Goal: Task Accomplishment & Management: Use online tool/utility

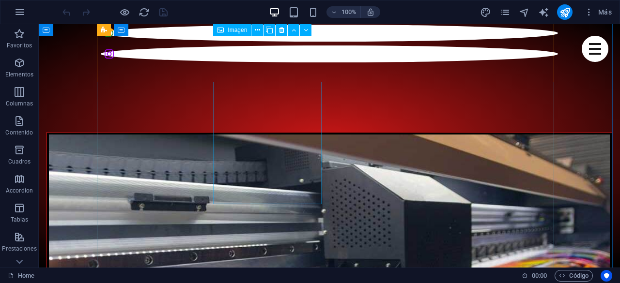
scroll to position [1357, 0]
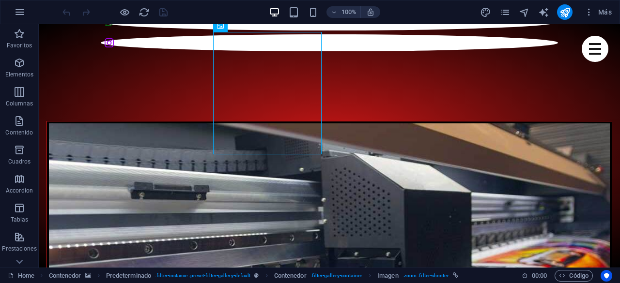
scroll to position [1454, 0]
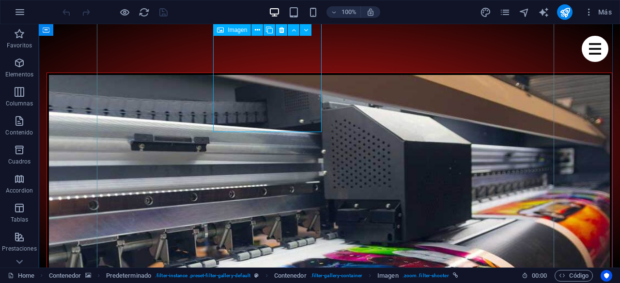
select select "%"
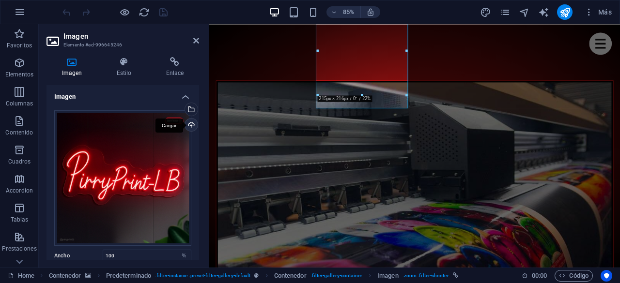
click at [190, 124] on div "Cargar" at bounding box center [190, 126] width 15 height 15
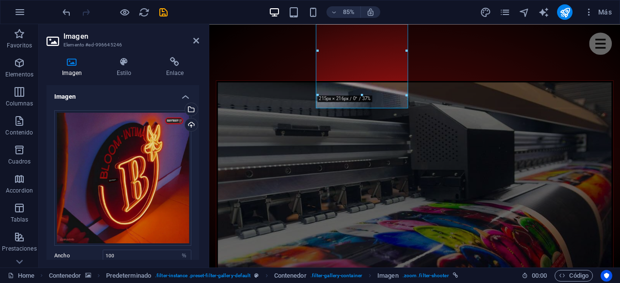
scroll to position [97, 0]
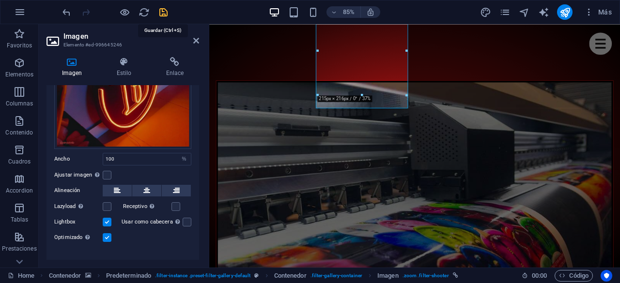
click at [163, 14] on icon "save" at bounding box center [163, 12] width 11 height 11
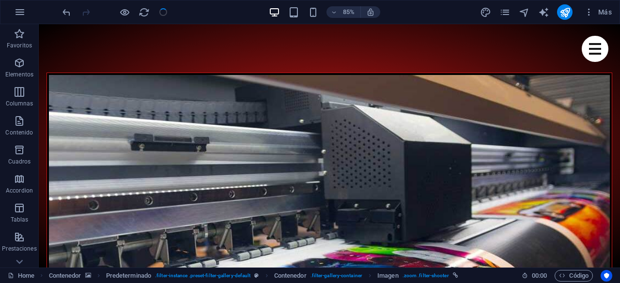
checkbox input "false"
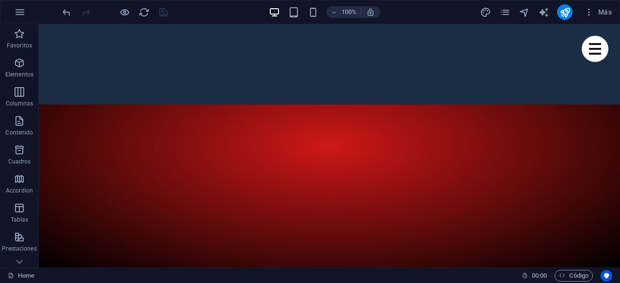
scroll to position [217, 0]
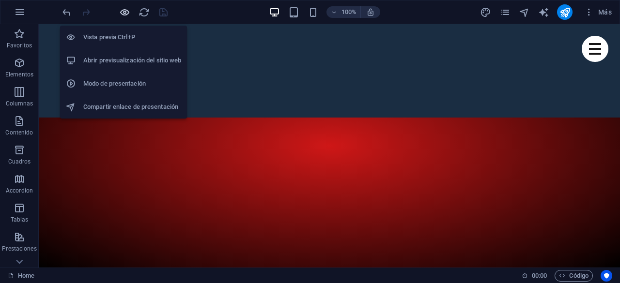
click at [125, 13] on icon "button" at bounding box center [124, 12] width 11 height 11
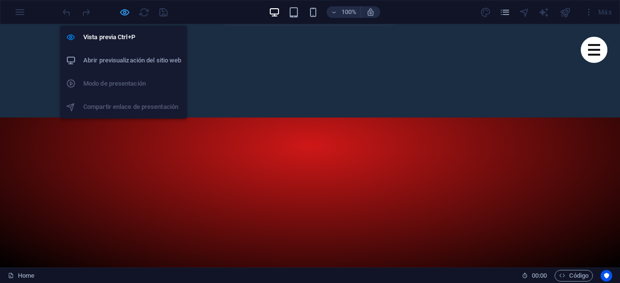
click at [126, 9] on icon "button" at bounding box center [124, 12] width 11 height 11
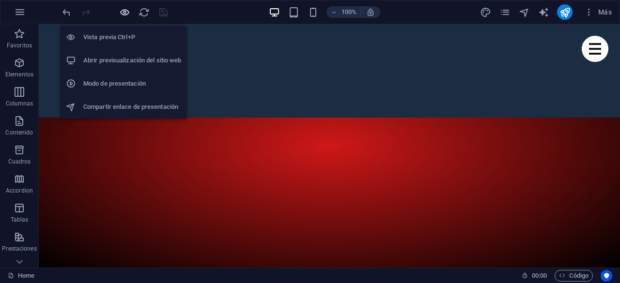
click at [126, 9] on icon "button" at bounding box center [124, 12] width 11 height 11
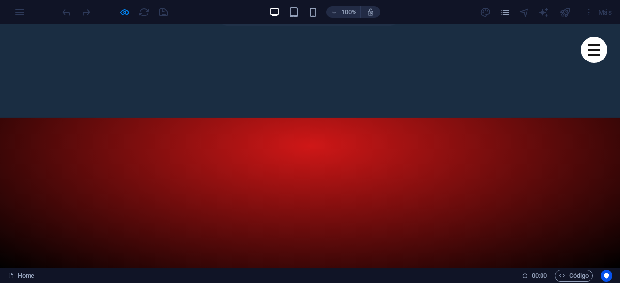
click at [167, 12] on div at bounding box center [115, 11] width 108 height 15
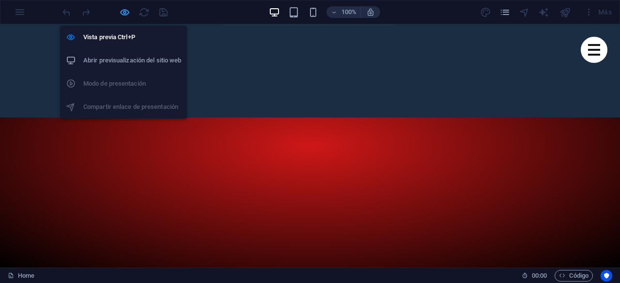
click at [123, 11] on icon "button" at bounding box center [124, 12] width 11 height 11
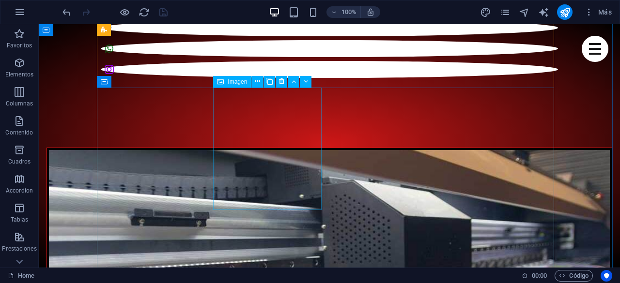
scroll to position [1185, 0]
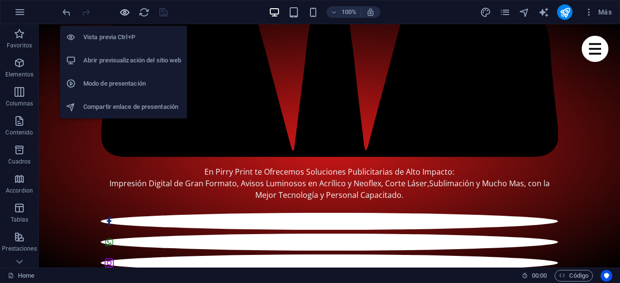
click at [126, 10] on icon "button" at bounding box center [124, 12] width 11 height 11
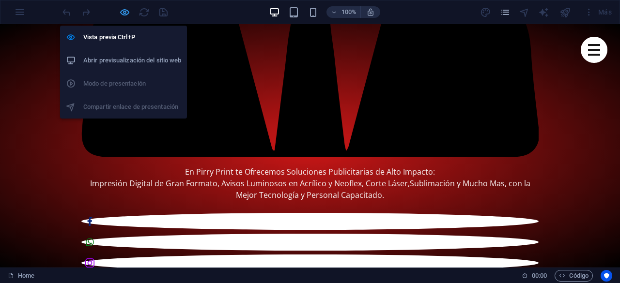
click at [126, 10] on icon "button" at bounding box center [124, 12] width 11 height 11
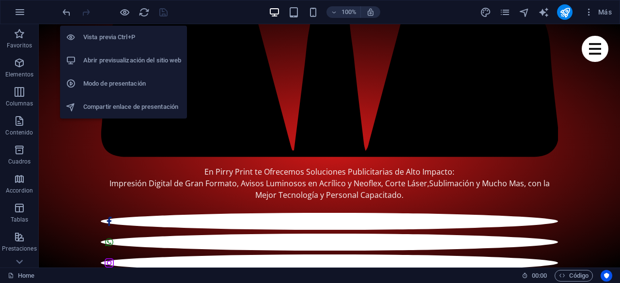
click at [143, 63] on h6 "Abrir previsualización del sitio web" at bounding box center [132, 61] width 98 height 12
click at [127, 12] on icon "button" at bounding box center [124, 12] width 11 height 11
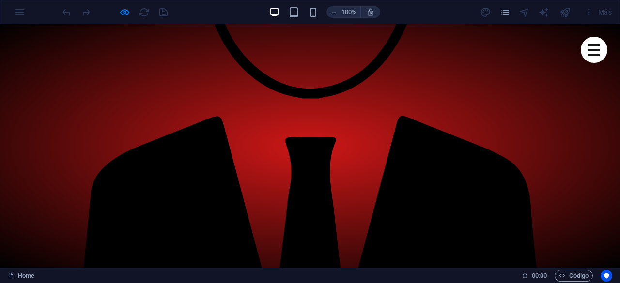
scroll to position [992, 0]
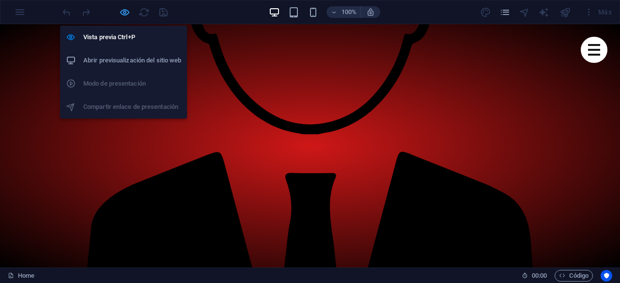
click at [126, 10] on icon "button" at bounding box center [124, 12] width 11 height 11
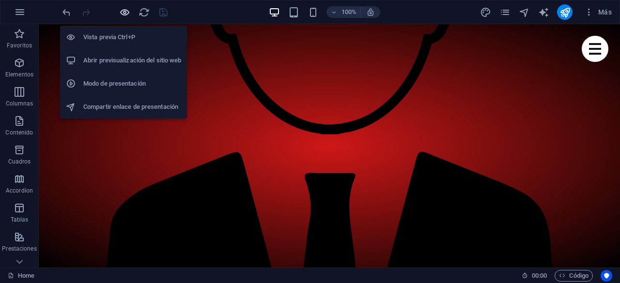
scroll to position [988, 0]
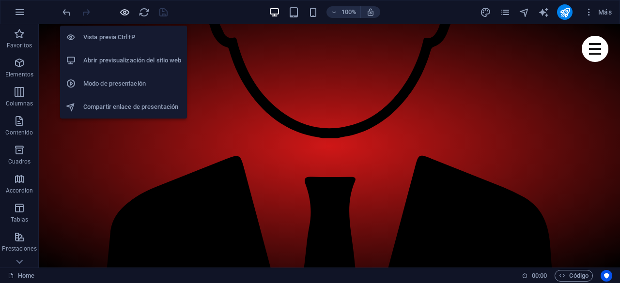
click at [124, 12] on icon "button" at bounding box center [124, 12] width 11 height 11
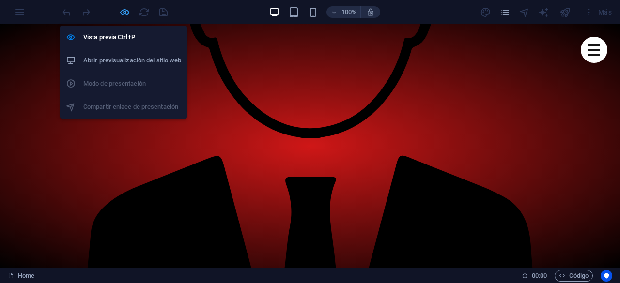
scroll to position [992, 0]
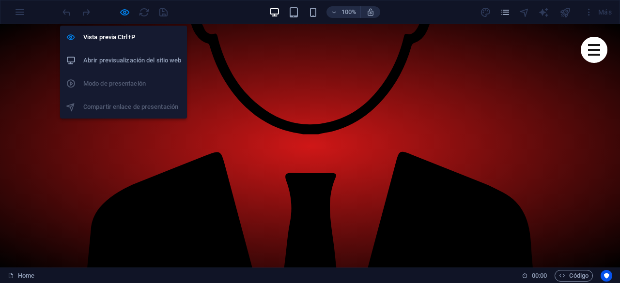
click at [155, 59] on h6 "Abrir previsualización del sitio web" at bounding box center [132, 61] width 98 height 12
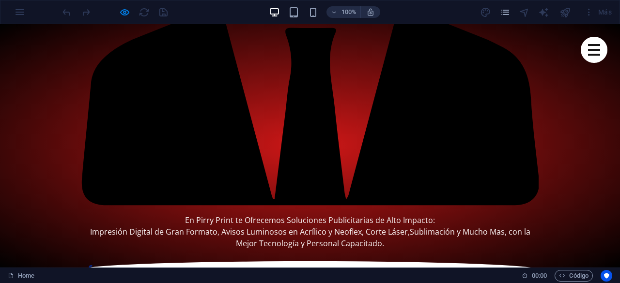
scroll to position [1379, 0]
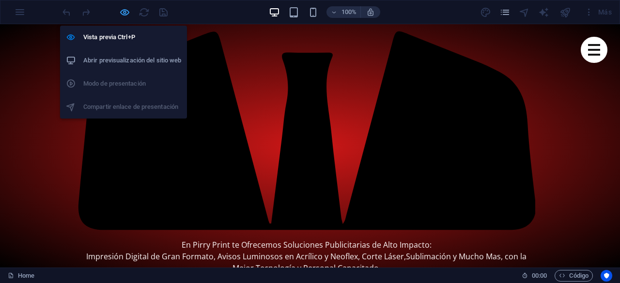
click at [129, 8] on icon "button" at bounding box center [124, 12] width 11 height 11
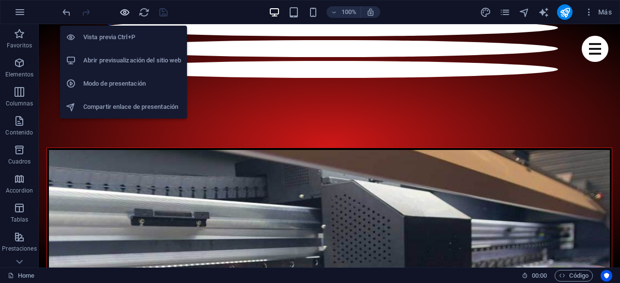
scroll to position [1640, 0]
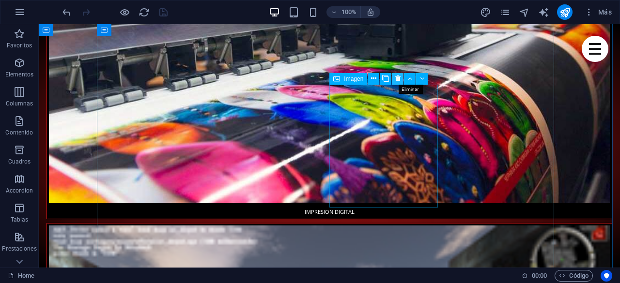
click at [398, 77] on icon at bounding box center [397, 79] width 5 height 10
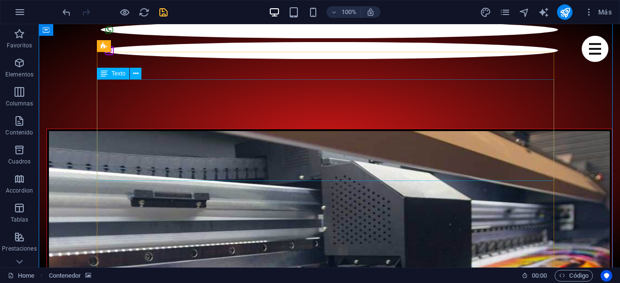
scroll to position [1204, 0]
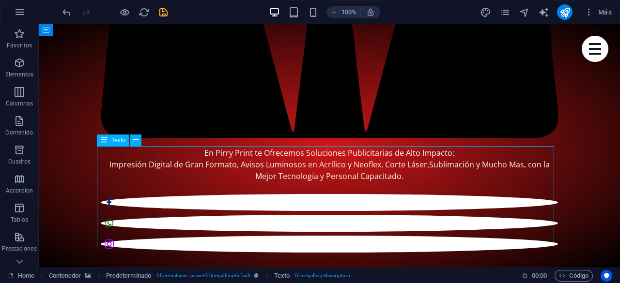
drag, startPoint x: 421, startPoint y: 226, endPoint x: 375, endPoint y: 215, distance: 47.7
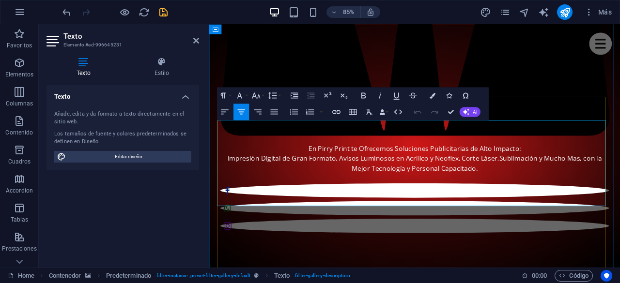
drag, startPoint x: 544, startPoint y: 217, endPoint x: 338, endPoint y: 162, distance: 214.0
copy div "✨ Haz que Tu Negocio Brille con Nosotros ✨ Somos Expertos en Impresión Digital …"
drag, startPoint x: 548, startPoint y: 218, endPoint x: 344, endPoint y: 155, distance: 212.9
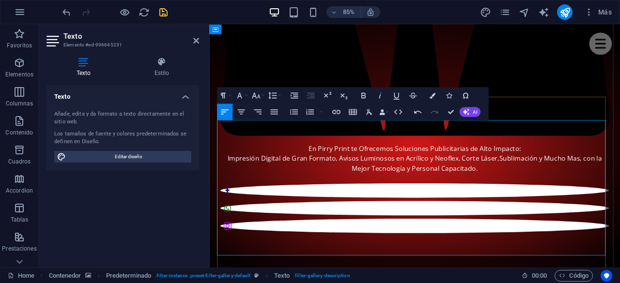
scroll to position [4442, 3]
drag, startPoint x: 441, startPoint y: 276, endPoint x: 230, endPoint y: 157, distance: 242.2
click at [242, 111] on icon "button" at bounding box center [241, 112] width 10 height 10
click at [435, 92] on icon "button" at bounding box center [433, 95] width 6 height 6
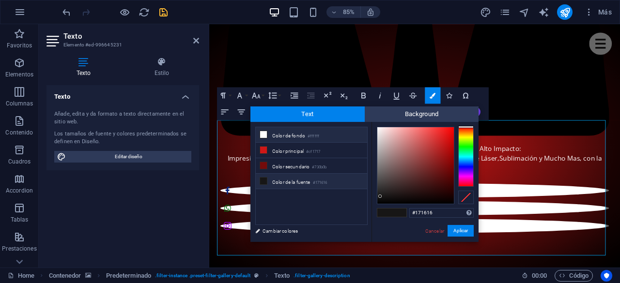
click at [263, 133] on icon at bounding box center [263, 134] width 7 height 7
type input "#f7f0f0"
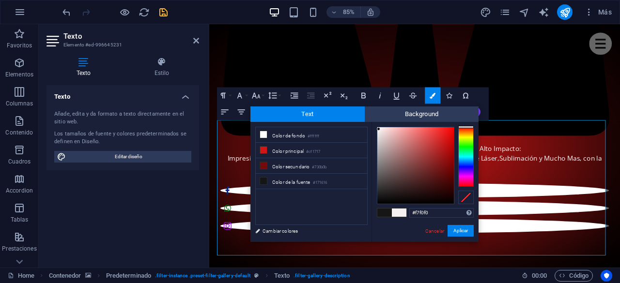
click at [379, 129] on div at bounding box center [415, 165] width 77 height 77
click at [379, 129] on div at bounding box center [378, 128] width 3 height 3
click at [460, 230] on button "Aplicar" at bounding box center [460, 231] width 26 height 12
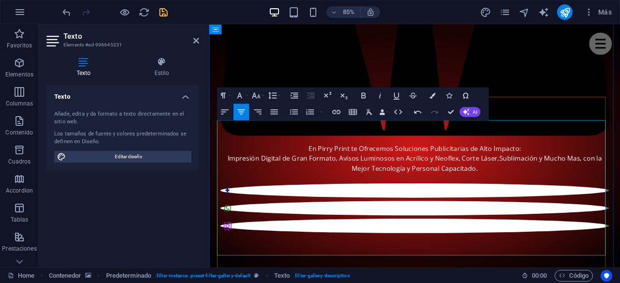
drag, startPoint x: 520, startPoint y: 158, endPoint x: 372, endPoint y: 160, distance: 148.2
click at [363, 92] on icon "button" at bounding box center [363, 95] width 4 height 6
click at [258, 94] on icon "button" at bounding box center [256, 96] width 10 height 10
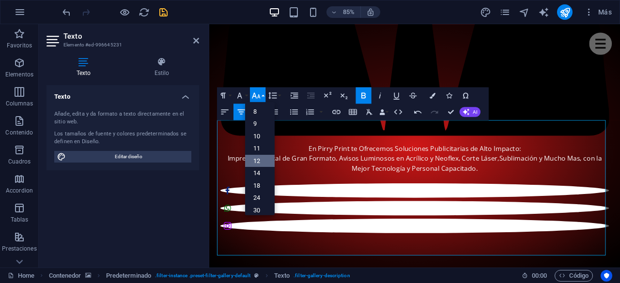
click at [260, 156] on link "12" at bounding box center [260, 160] width 30 height 13
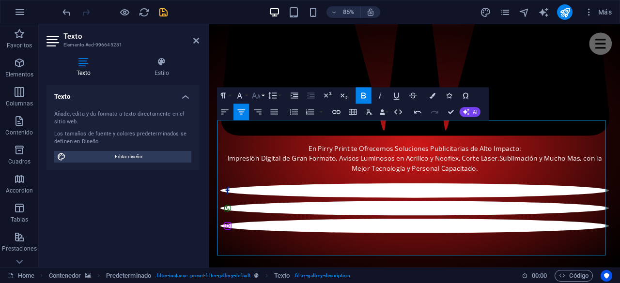
click at [263, 95] on button "Font Size" at bounding box center [257, 95] width 15 height 16
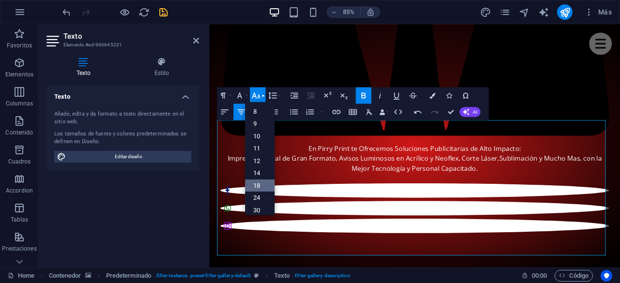
click at [260, 180] on link "18" at bounding box center [260, 185] width 30 height 13
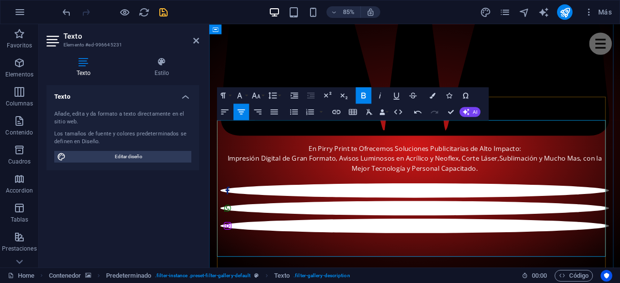
drag, startPoint x: 524, startPoint y: 272, endPoint x: 239, endPoint y: 185, distance: 298.4
click at [271, 96] on icon "button" at bounding box center [273, 96] width 10 height 10
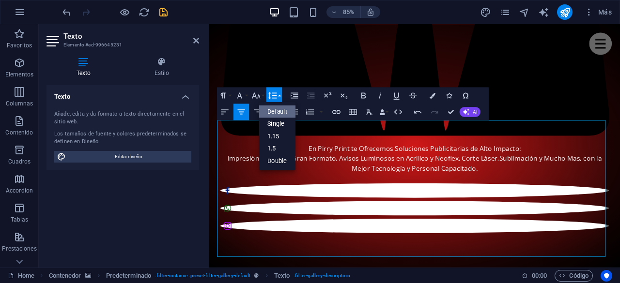
scroll to position [0, 0]
click at [280, 122] on link "Single" at bounding box center [277, 124] width 37 height 12
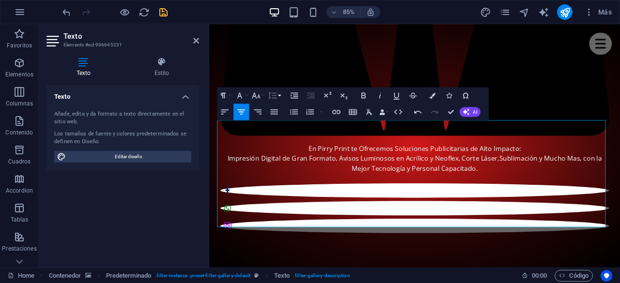
click at [275, 95] on icon "button" at bounding box center [272, 95] width 8 height 7
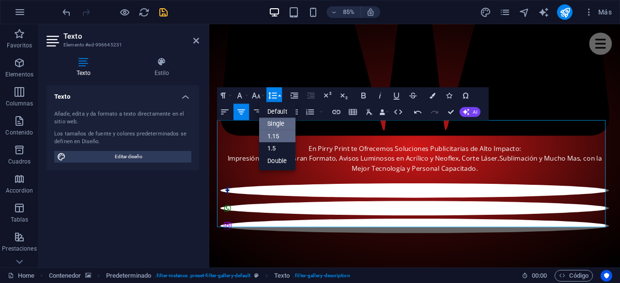
click at [280, 131] on link "1.15" at bounding box center [277, 136] width 37 height 13
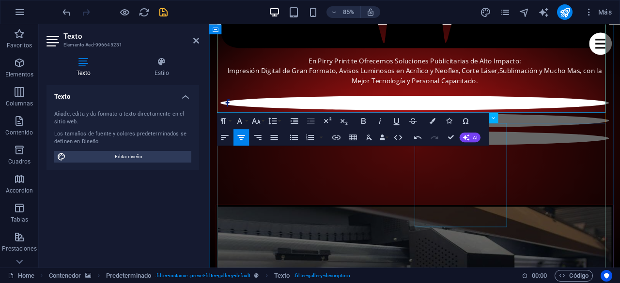
scroll to position [1350, 0]
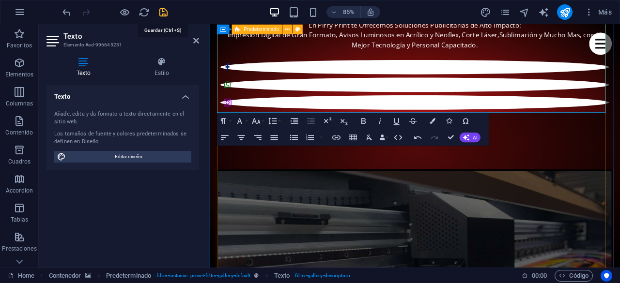
click at [163, 14] on icon "save" at bounding box center [163, 12] width 11 height 11
checkbox input "false"
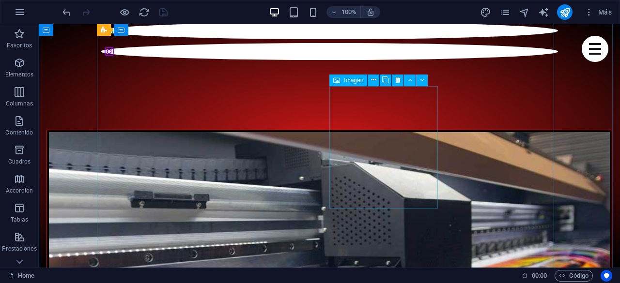
scroll to position [1301, 0]
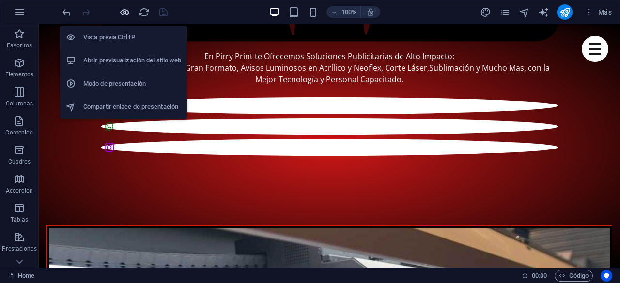
click at [123, 15] on icon "button" at bounding box center [124, 12] width 11 height 11
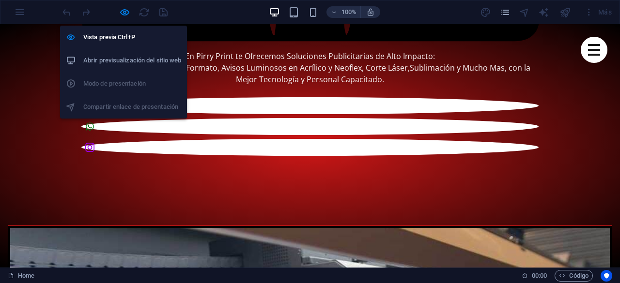
click at [149, 62] on h6 "Abrir previsualización del sitio web" at bounding box center [132, 61] width 98 height 12
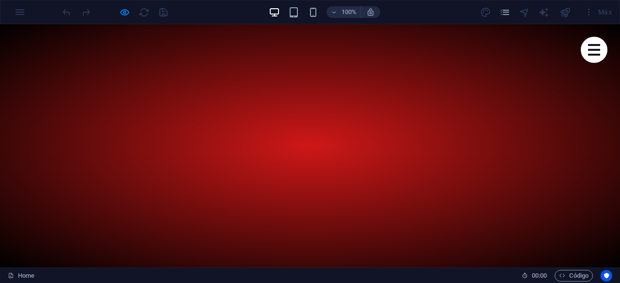
scroll to position [284, 0]
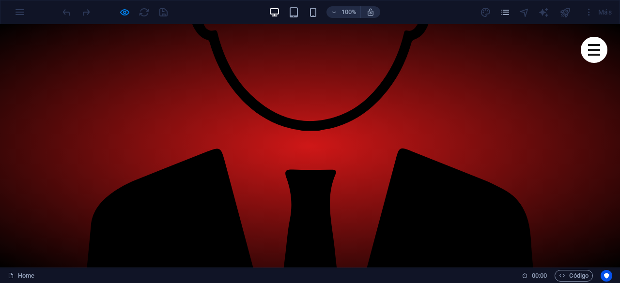
scroll to position [999, 0]
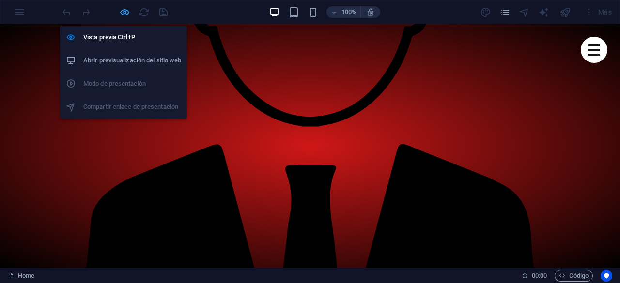
click at [124, 12] on icon "button" at bounding box center [124, 12] width 11 height 11
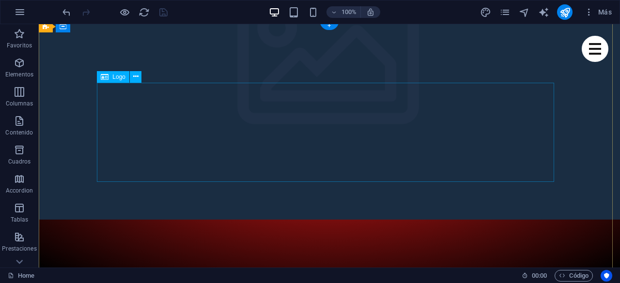
scroll to position [291, 0]
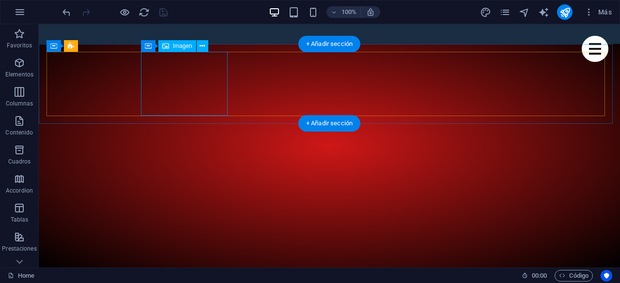
select select "%"
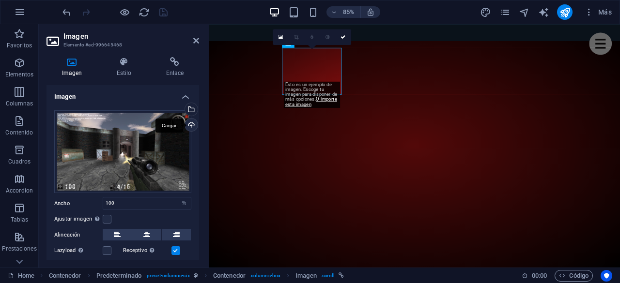
click at [189, 124] on div "Cargar" at bounding box center [190, 126] width 15 height 15
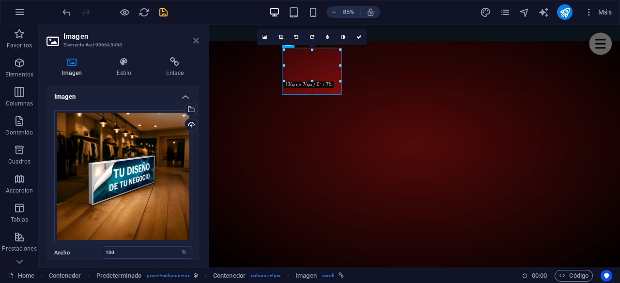
click at [195, 40] on icon at bounding box center [196, 41] width 6 height 8
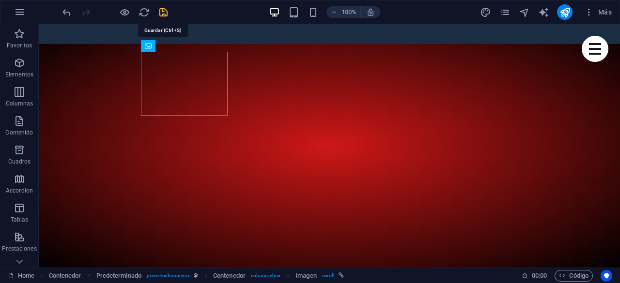
click at [162, 13] on icon "save" at bounding box center [163, 12] width 11 height 11
checkbox input "false"
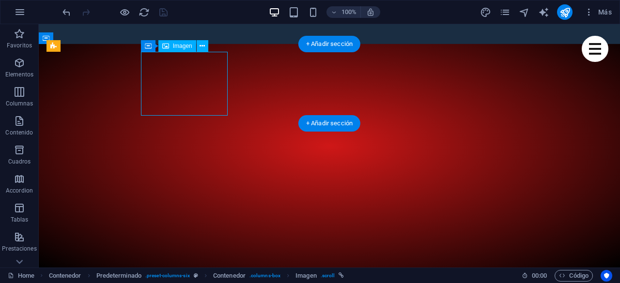
select select "%"
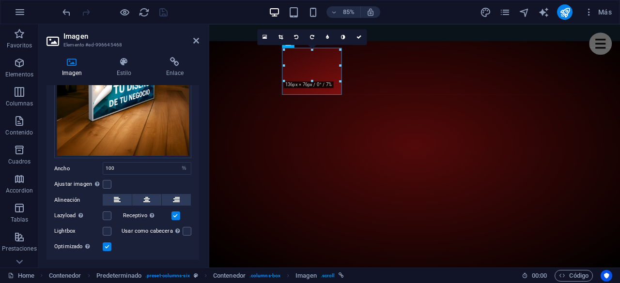
scroll to position [106, 0]
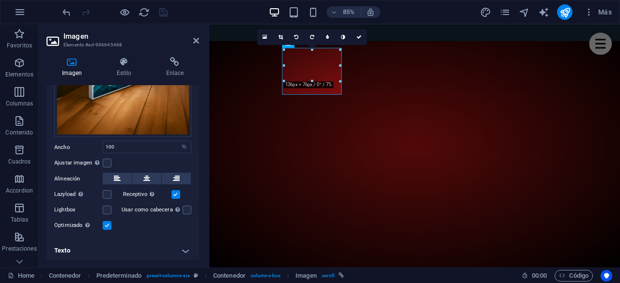
click at [142, 252] on h4 "Texto" at bounding box center [122, 250] width 153 height 23
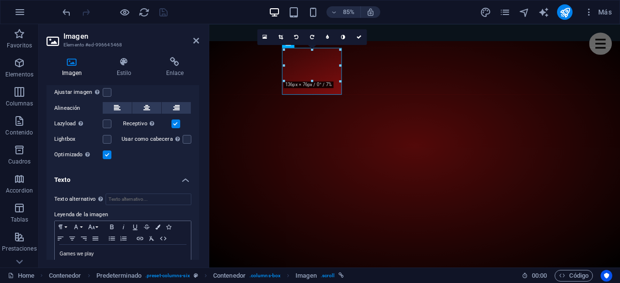
scroll to position [196, 0]
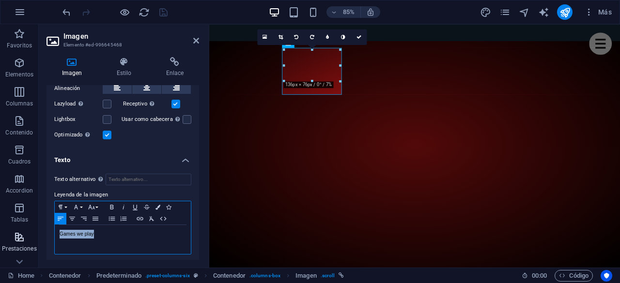
drag, startPoint x: 105, startPoint y: 235, endPoint x: 26, endPoint y: 234, distance: 78.9
click at [26, 234] on section "Favoritos Elementos Columnas Contenido Cuadros Accordion Tablas Prestaciones Im…" at bounding box center [310, 146] width 620 height 244
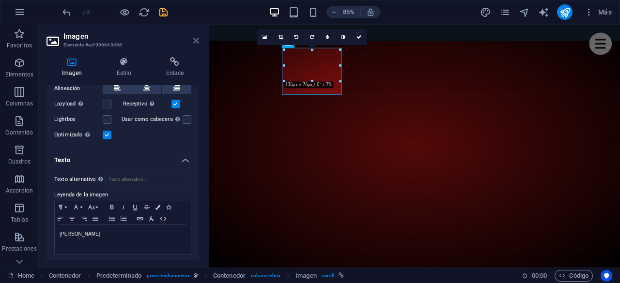
drag, startPoint x: 195, startPoint y: 42, endPoint x: 132, endPoint y: 1, distance: 75.0
click at [195, 42] on icon at bounding box center [196, 41] width 6 height 8
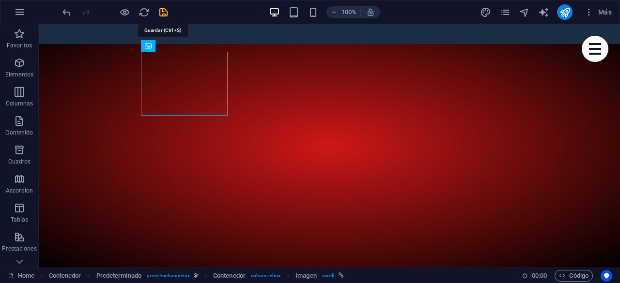
click at [165, 7] on icon "save" at bounding box center [163, 12] width 11 height 11
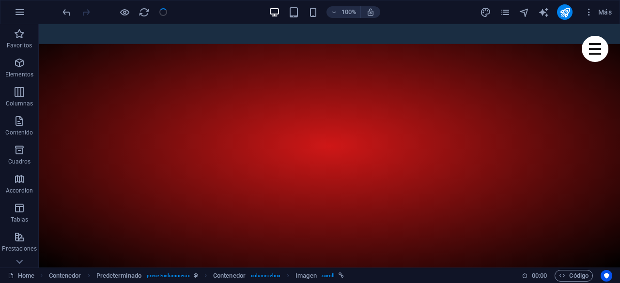
checkbox input "false"
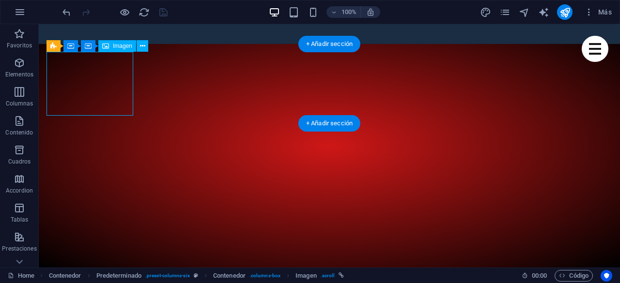
select select "%"
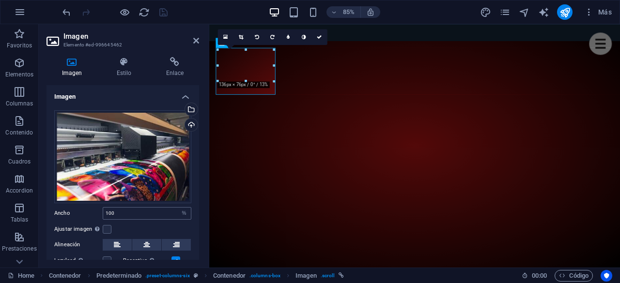
scroll to position [67, 0]
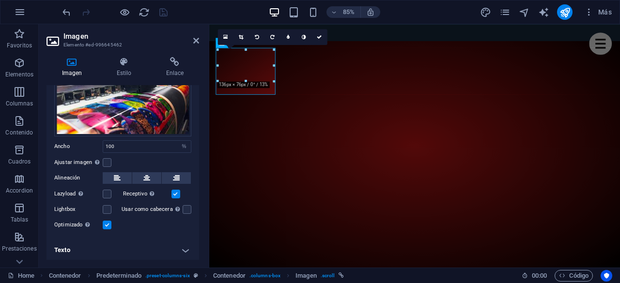
click at [101, 250] on h4 "Texto" at bounding box center [122, 250] width 153 height 23
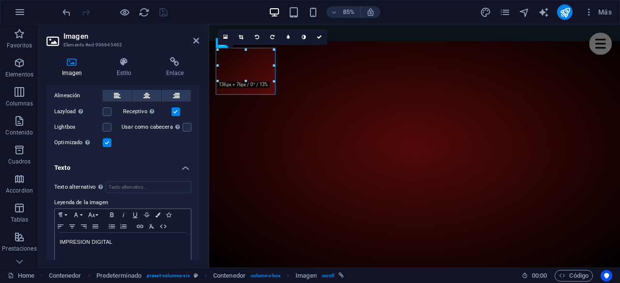
scroll to position [157, 0]
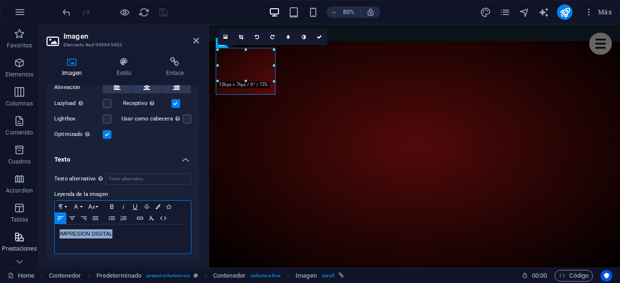
drag, startPoint x: 133, startPoint y: 231, endPoint x: 0, endPoint y: 240, distance: 133.0
click at [0, 240] on section "Favoritos Elementos Columnas Contenido Cuadros Accordion Tablas Prestaciones Im…" at bounding box center [310, 146] width 620 height 244
drag, startPoint x: 110, startPoint y: 232, endPoint x: 53, endPoint y: 232, distance: 57.1
click at [53, 232] on div "Texto alternativo El texto alternativo es usado por aquellos dispositivos que n…" at bounding box center [122, 214] width 153 height 97
click at [97, 206] on icon "button" at bounding box center [92, 207] width 12 height 8
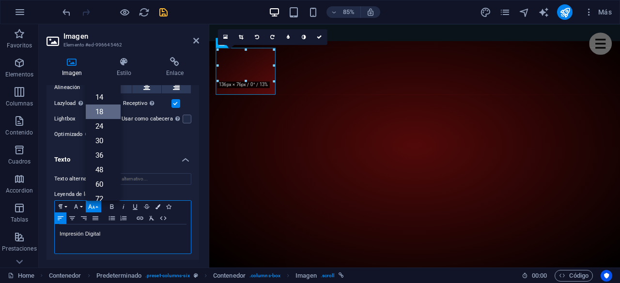
scroll to position [6, 0]
click at [104, 125] on link "12" at bounding box center [103, 131] width 35 height 15
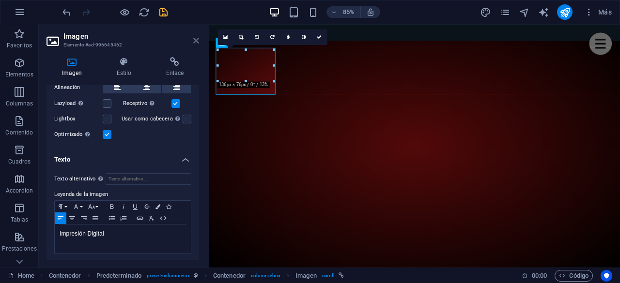
click at [198, 42] on icon at bounding box center [196, 41] width 6 height 8
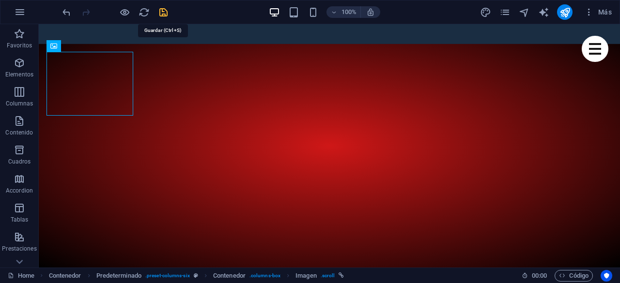
click at [163, 9] on icon "save" at bounding box center [163, 12] width 11 height 11
checkbox input "false"
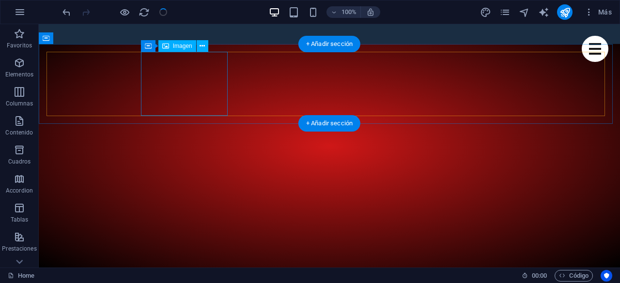
select select "%"
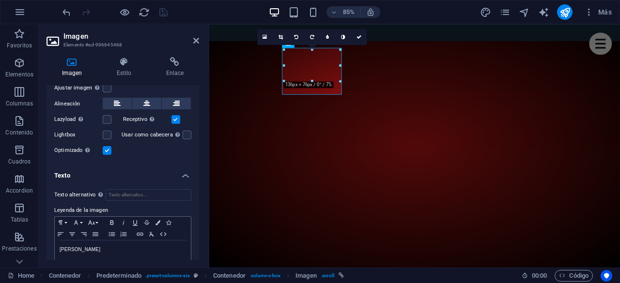
scroll to position [196, 0]
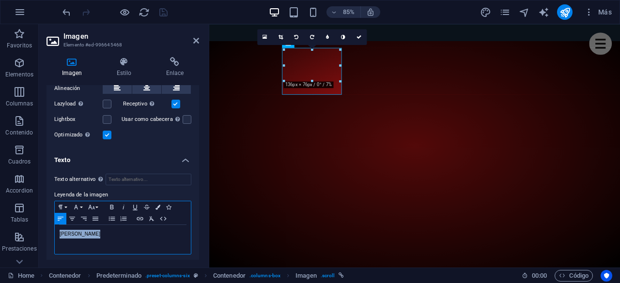
drag, startPoint x: 103, startPoint y: 232, endPoint x: 46, endPoint y: 232, distance: 56.2
click at [46, 232] on div "Texto alternativo El texto alternativo es usado por aquellos dispositivos que n…" at bounding box center [122, 214] width 153 height 97
click at [83, 205] on button "Font Family" at bounding box center [77, 207] width 15 height 12
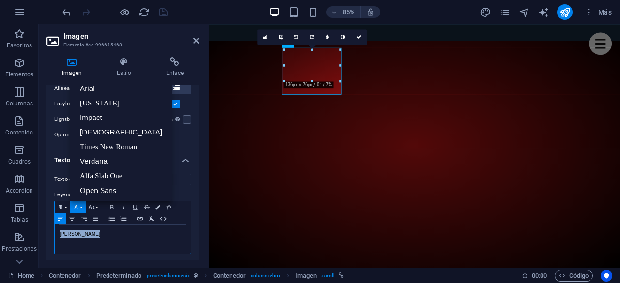
click at [115, 234] on p "[PERSON_NAME]" at bounding box center [123, 234] width 126 height 9
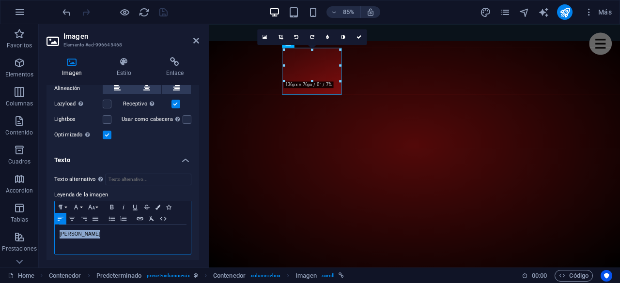
drag, startPoint x: 96, startPoint y: 230, endPoint x: 49, endPoint y: 232, distance: 47.1
click at [49, 232] on div "Texto alternativo El texto alternativo es usado por aquellos dispositivos que n…" at bounding box center [122, 214] width 153 height 97
click at [97, 204] on button "Font Size" at bounding box center [93, 207] width 15 height 12
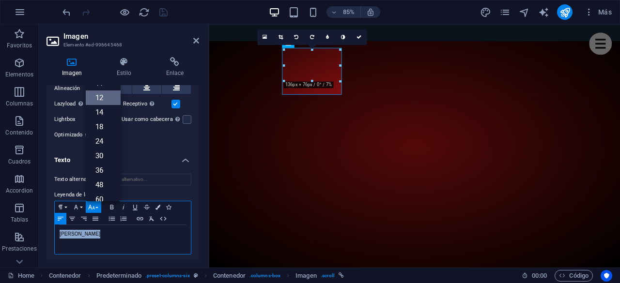
click at [102, 93] on link "12" at bounding box center [103, 98] width 35 height 15
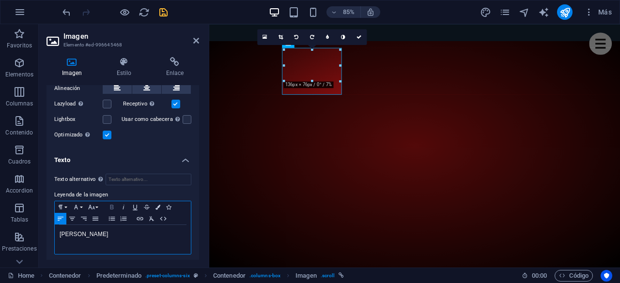
click at [113, 205] on icon "button" at bounding box center [112, 207] width 12 height 8
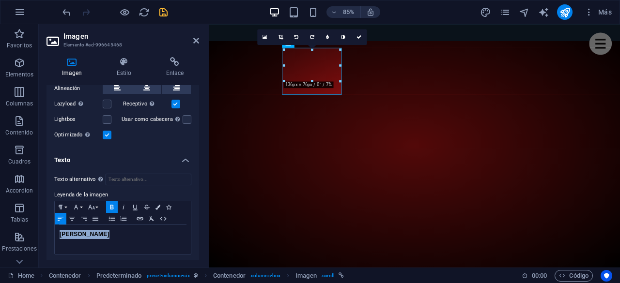
click at [164, 10] on icon "save" at bounding box center [163, 12] width 11 height 11
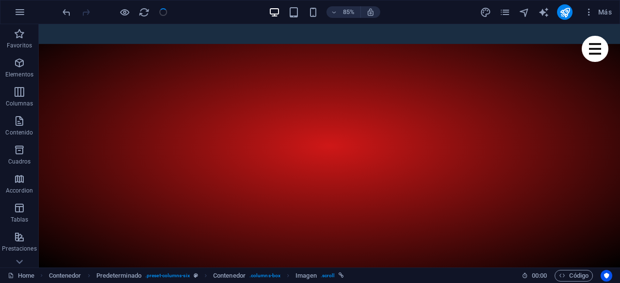
checkbox input "false"
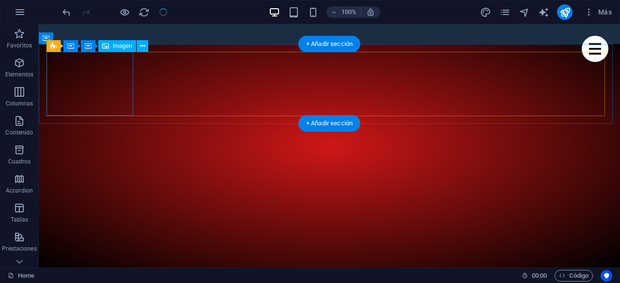
select select "%"
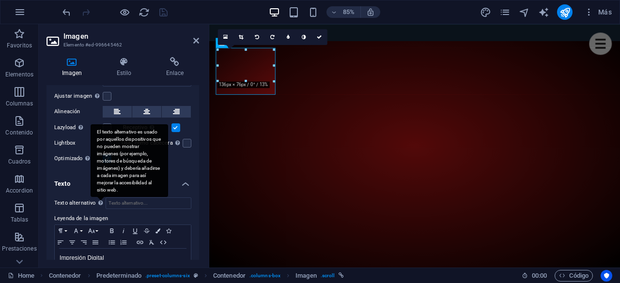
scroll to position [157, 0]
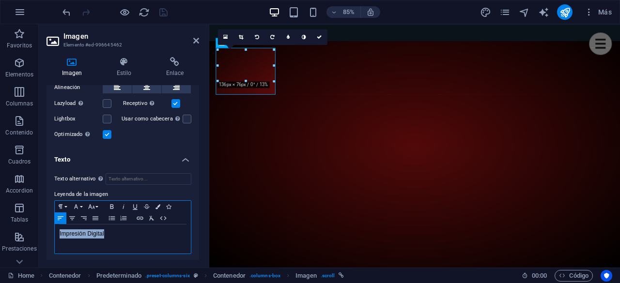
drag, startPoint x: 112, startPoint y: 233, endPoint x: 47, endPoint y: 235, distance: 64.9
click at [47, 235] on div "Texto alternativo El texto alternativo es usado por aquellos dispositivos que n…" at bounding box center [122, 214] width 153 height 97
click at [113, 205] on icon "button" at bounding box center [111, 206] width 3 height 4
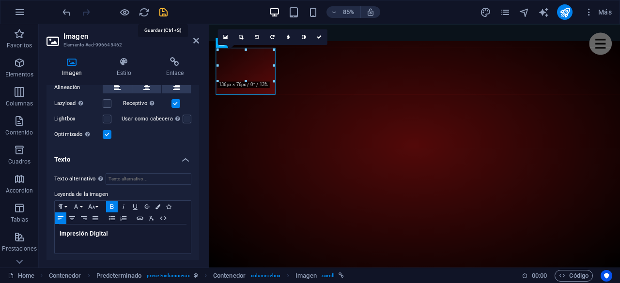
click at [161, 12] on icon "save" at bounding box center [163, 12] width 11 height 11
checkbox input "false"
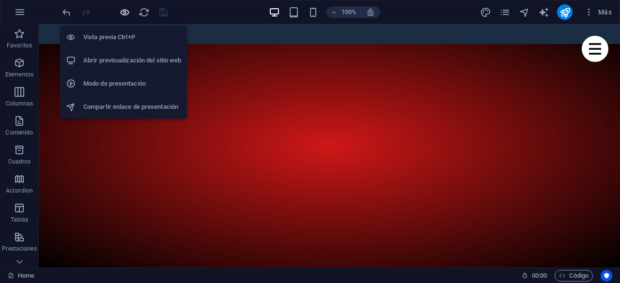
click at [123, 12] on icon "button" at bounding box center [124, 12] width 11 height 11
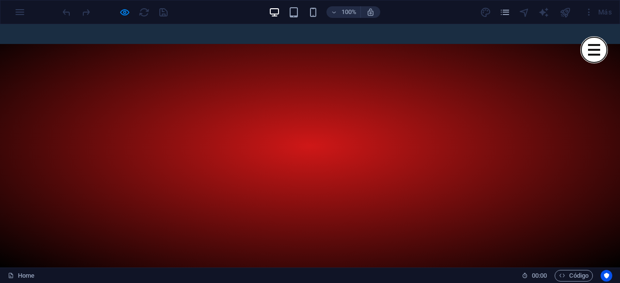
click at [588, 45] on button "Menu" at bounding box center [594, 45] width 12 height 2
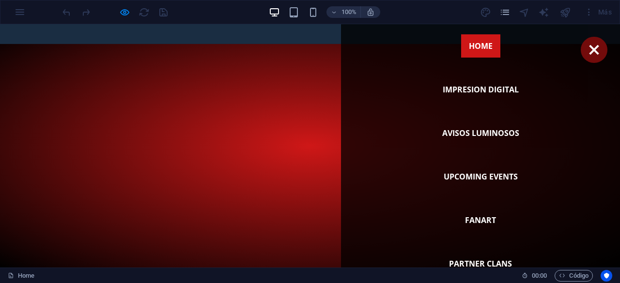
click at [583, 55] on div "Menu" at bounding box center [594, 50] width 27 height 26
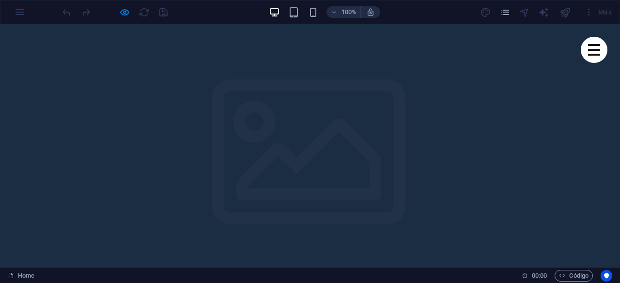
scroll to position [0, 0]
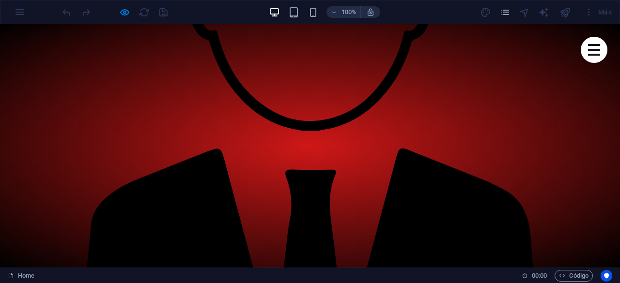
scroll to position [999, 0]
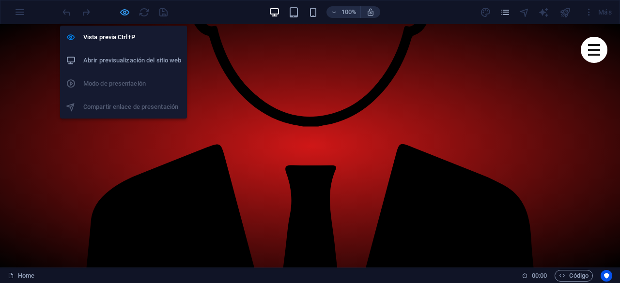
click at [125, 11] on icon "button" at bounding box center [124, 12] width 11 height 11
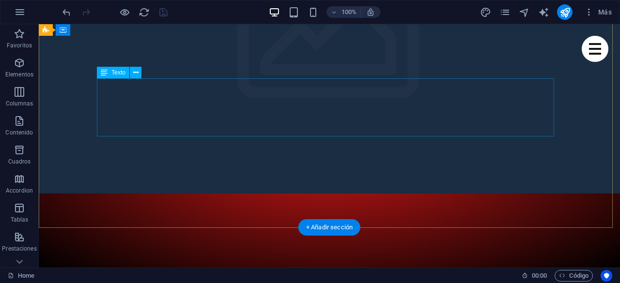
scroll to position [194, 0]
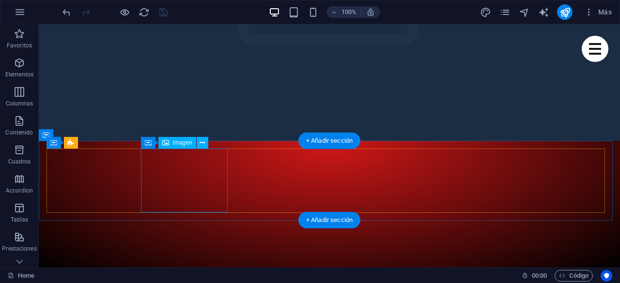
select select "%"
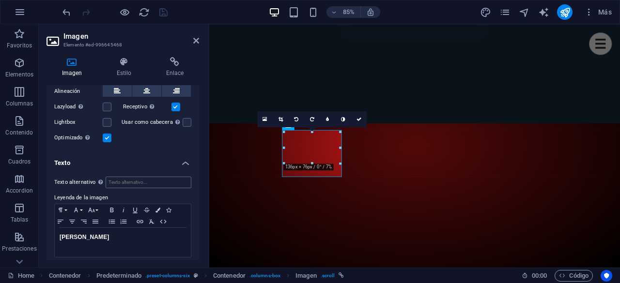
scroll to position [196, 0]
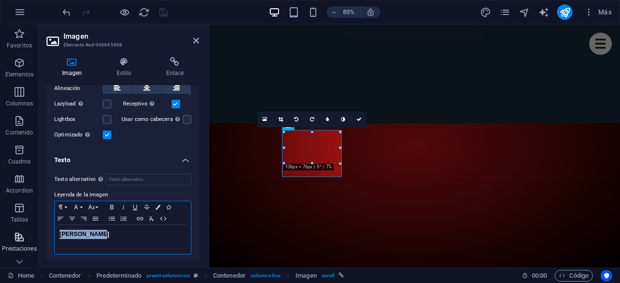
drag, startPoint x: 110, startPoint y: 232, endPoint x: 0, endPoint y: 250, distance: 111.9
click at [0, 250] on section "Favoritos Elementos Columnas Contenido Cuadros Accordion Tablas Prestaciones Im…" at bounding box center [310, 146] width 620 height 244
click at [123, 236] on div "Avisos Luminosos" at bounding box center [123, 239] width 136 height 29
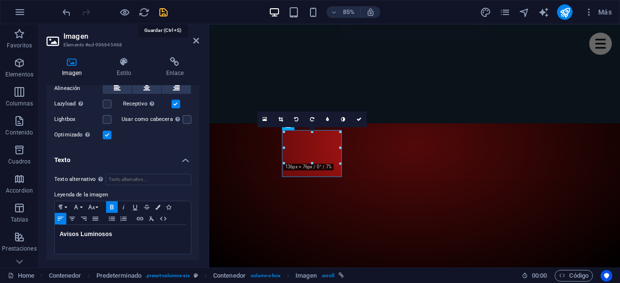
click at [165, 11] on icon "save" at bounding box center [163, 12] width 11 height 11
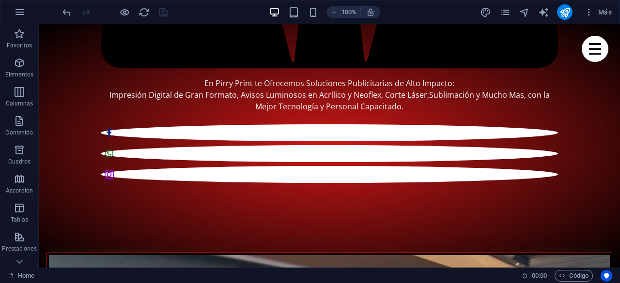
scroll to position [1307, 0]
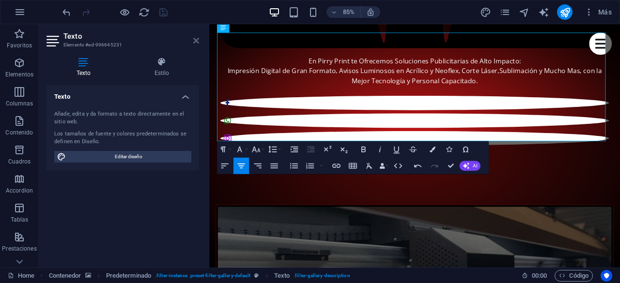
click at [196, 39] on icon at bounding box center [196, 41] width 6 height 8
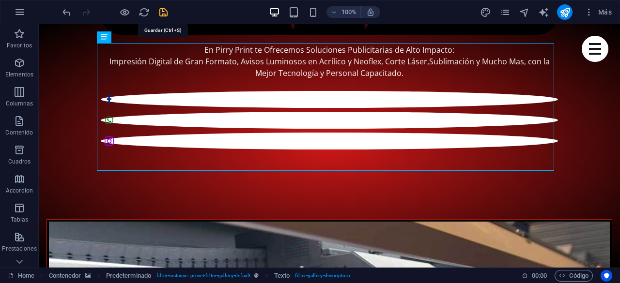
click at [165, 14] on icon "save" at bounding box center [163, 12] width 11 height 11
checkbox input "false"
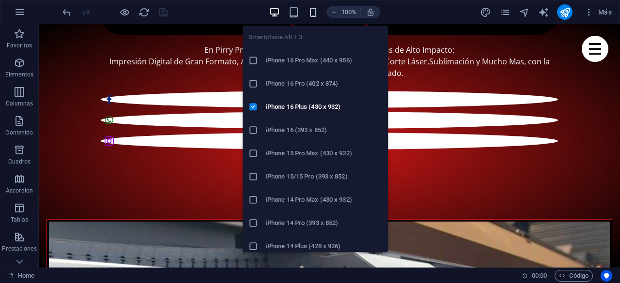
click at [314, 13] on icon "button" at bounding box center [313, 12] width 11 height 11
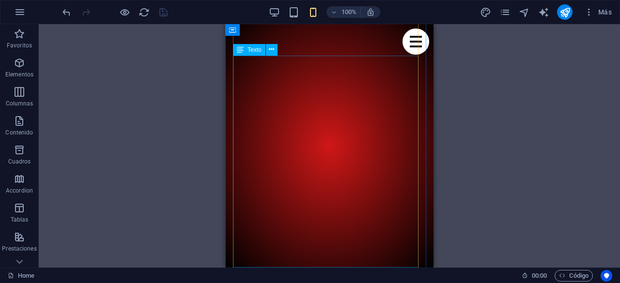
scroll to position [2228, 0]
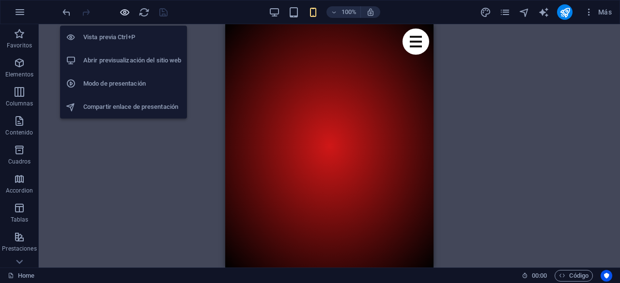
click at [123, 11] on icon "button" at bounding box center [124, 12] width 11 height 11
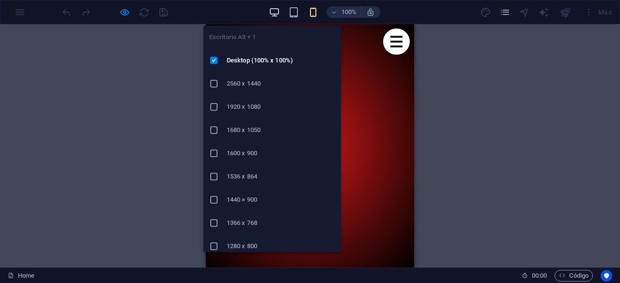
click at [275, 13] on icon "button" at bounding box center [274, 12] width 11 height 11
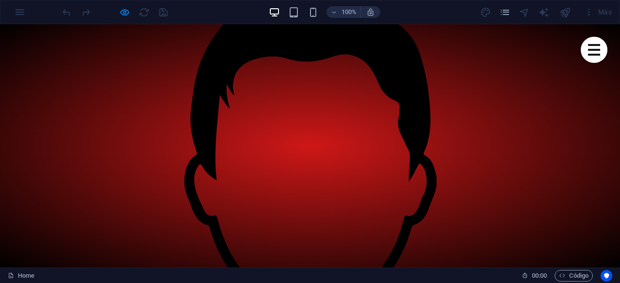
scroll to position [872, 0]
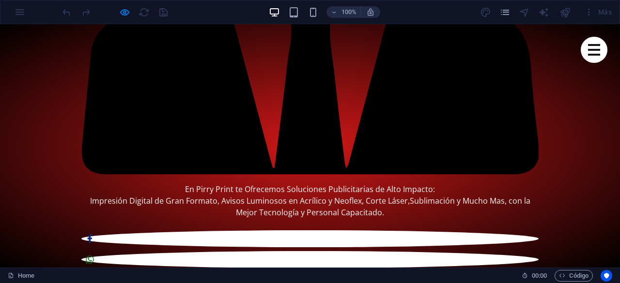
scroll to position [1259, 0]
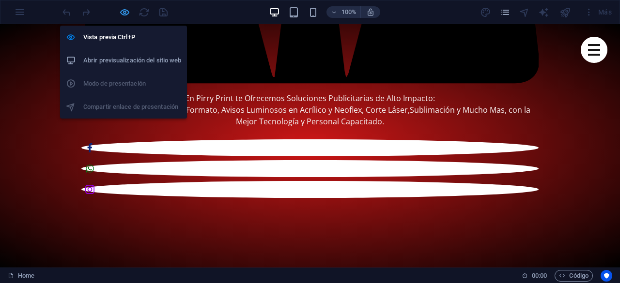
click at [123, 9] on icon "button" at bounding box center [124, 12] width 11 height 11
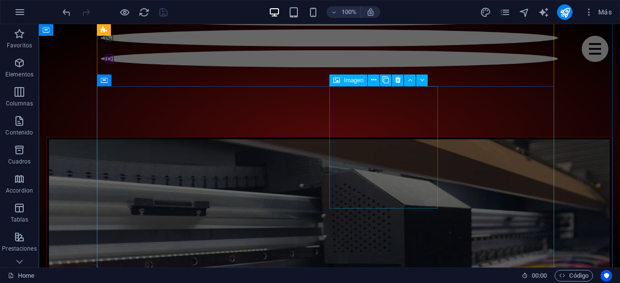
scroll to position [1404, 0]
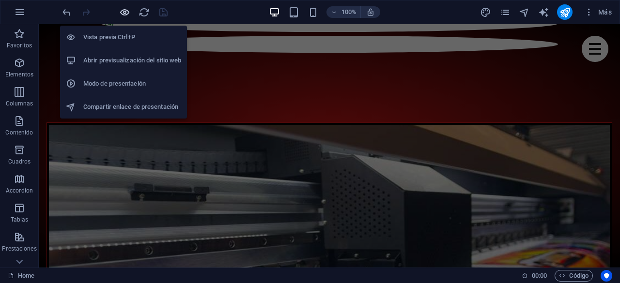
click at [127, 13] on icon "button" at bounding box center [124, 12] width 11 height 11
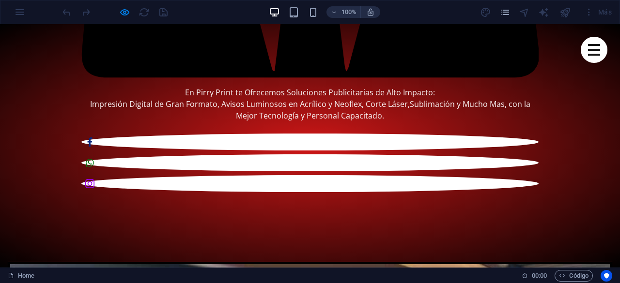
scroll to position [1211, 0]
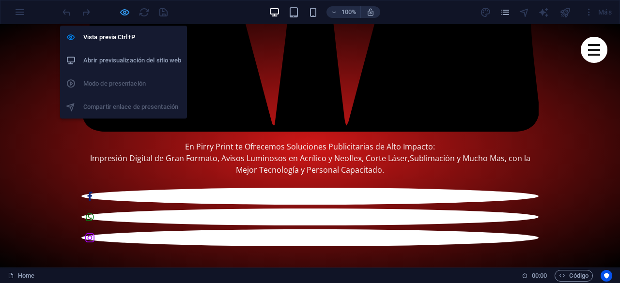
click at [124, 10] on icon "button" at bounding box center [124, 12] width 11 height 11
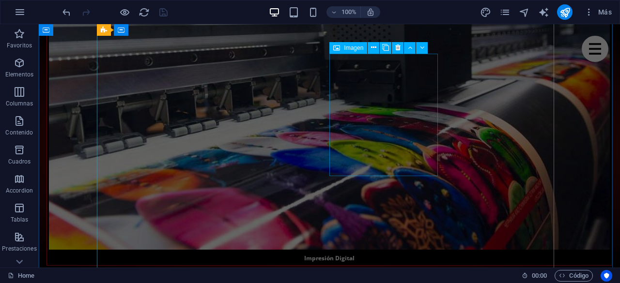
scroll to position [1550, 0]
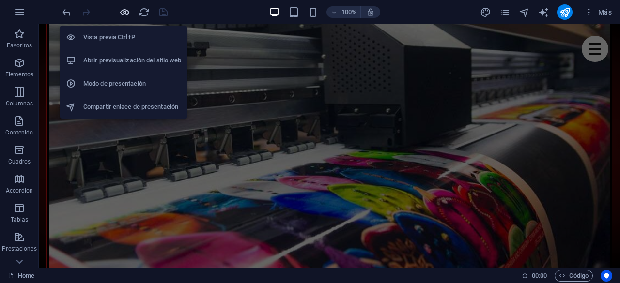
click at [124, 7] on icon "button" at bounding box center [124, 12] width 11 height 11
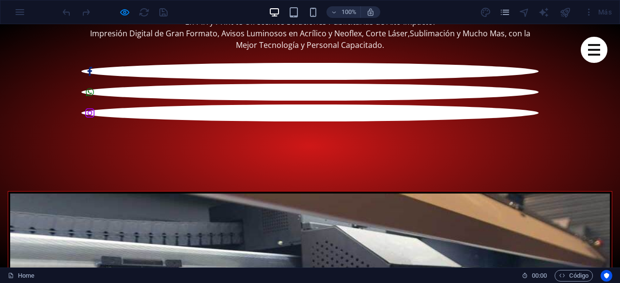
scroll to position [1211, 0]
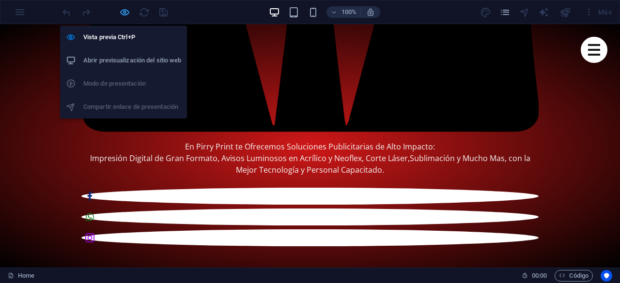
click at [125, 10] on icon "button" at bounding box center [124, 12] width 11 height 11
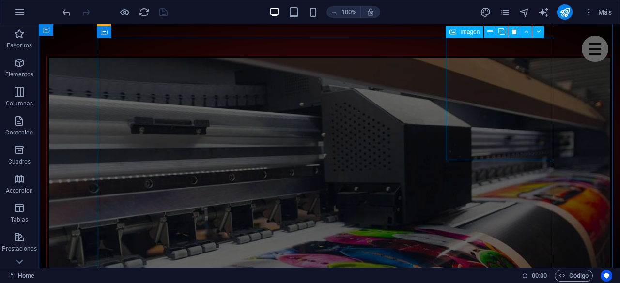
scroll to position [1550, 0]
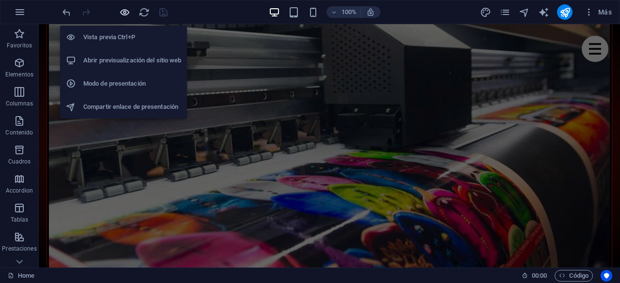
click at [127, 13] on icon "button" at bounding box center [124, 12] width 11 height 11
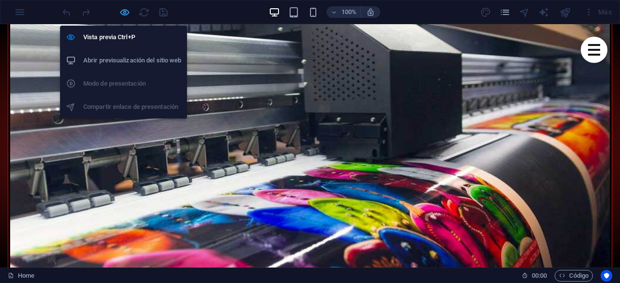
click at [127, 13] on icon "button" at bounding box center [124, 12] width 11 height 11
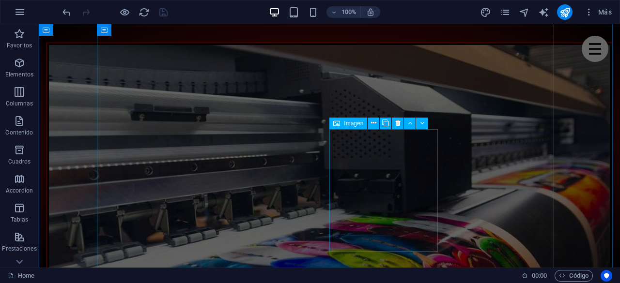
scroll to position [1501, 0]
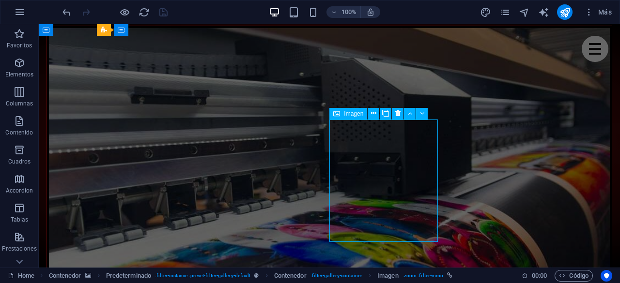
select select "%"
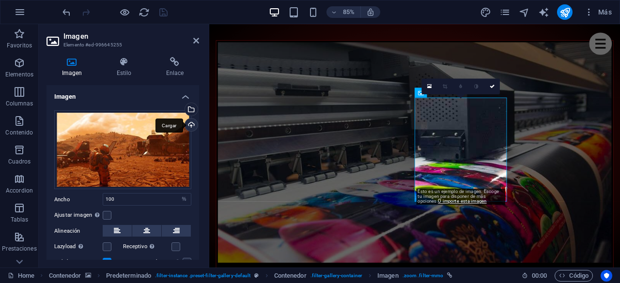
click at [189, 124] on div "Cargar" at bounding box center [190, 126] width 15 height 15
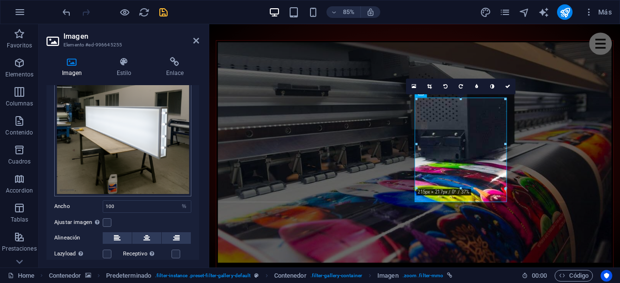
scroll to position [108, 0]
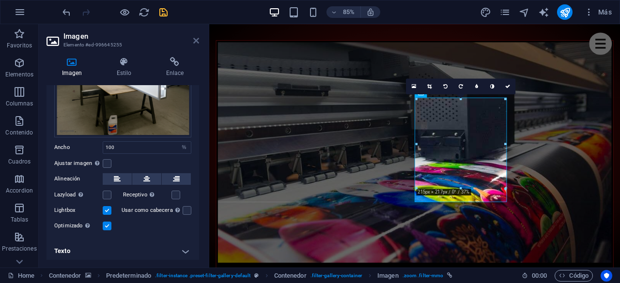
click at [194, 40] on icon at bounding box center [196, 41] width 6 height 8
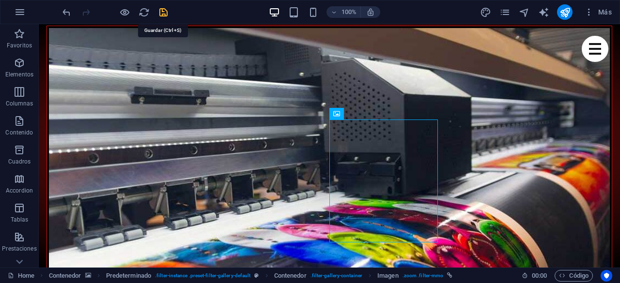
click at [165, 10] on icon "save" at bounding box center [163, 12] width 11 height 11
checkbox input "false"
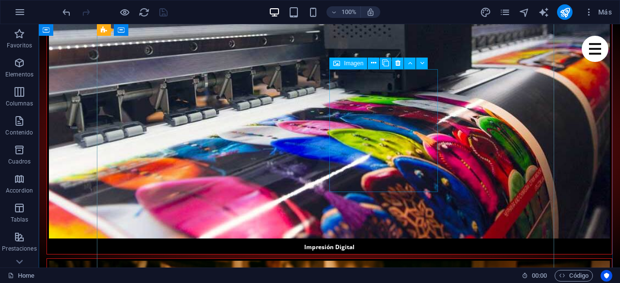
scroll to position [1550, 0]
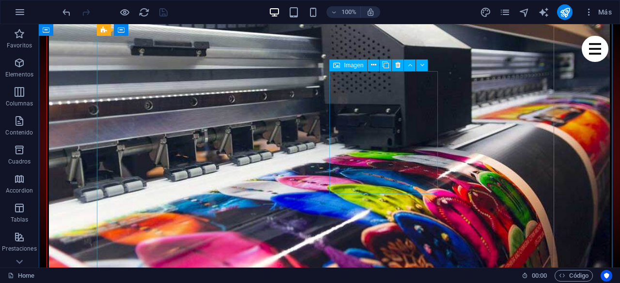
select select "%"
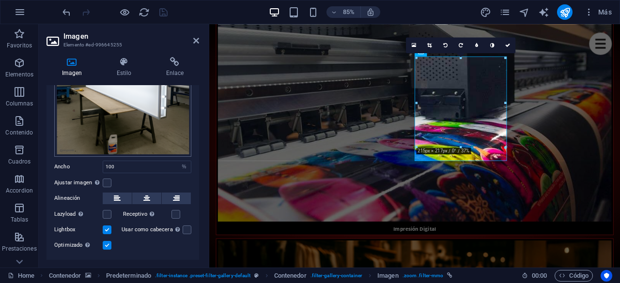
scroll to position [108, 0]
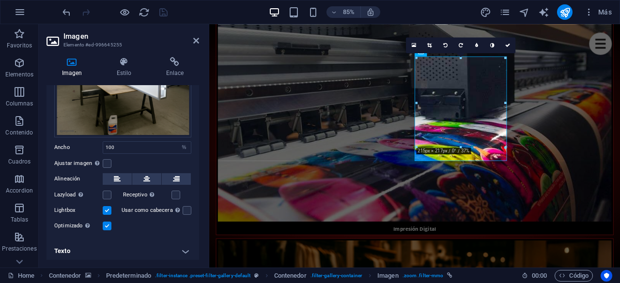
click at [94, 247] on h4 "Texto" at bounding box center [122, 251] width 153 height 23
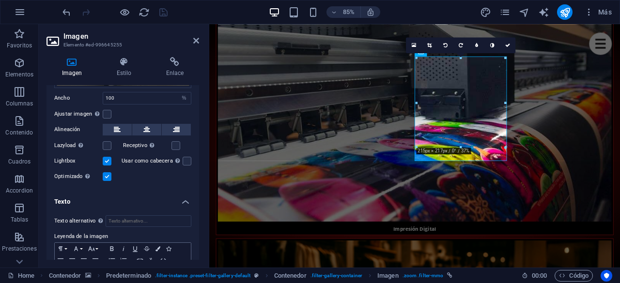
scroll to position [200, 0]
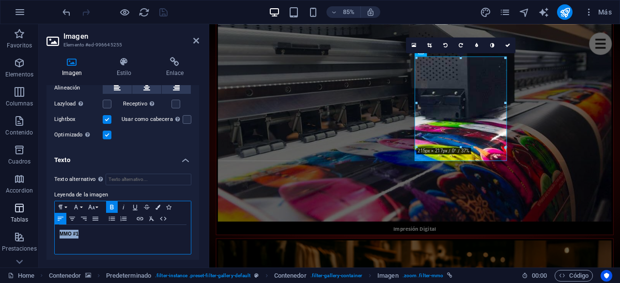
drag, startPoint x: 94, startPoint y: 233, endPoint x: 3, endPoint y: 225, distance: 91.4
click at [3, 225] on section "Favoritos Elementos Columnas Contenido Cuadros Accordion Tablas Prestaciones Im…" at bounding box center [310, 146] width 620 height 244
drag, startPoint x: 76, startPoint y: 233, endPoint x: 51, endPoint y: 235, distance: 24.3
click at [51, 235] on div "Texto alternativo El texto alternativo es usado por aquellos dispositivos que n…" at bounding box center [122, 214] width 153 height 97
click at [115, 203] on icon "button" at bounding box center [112, 207] width 12 height 8
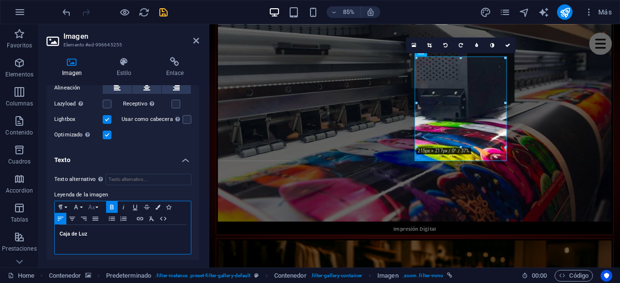
click at [92, 207] on icon "button" at bounding box center [92, 207] width 12 height 8
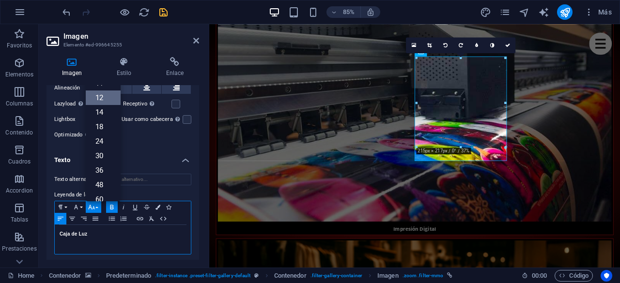
click at [101, 98] on link "12" at bounding box center [103, 98] width 35 height 15
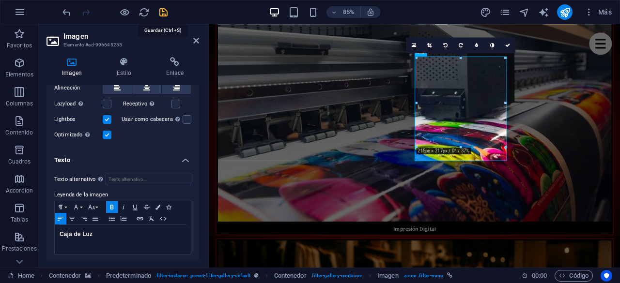
click at [164, 13] on icon "save" at bounding box center [163, 12] width 11 height 11
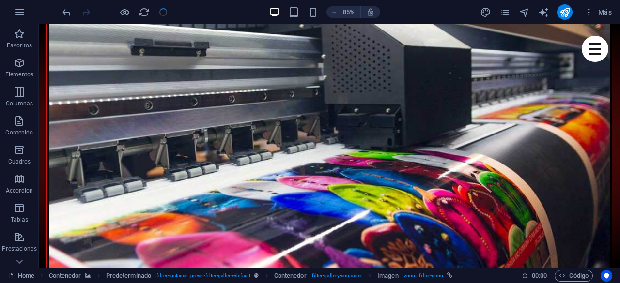
checkbox input "false"
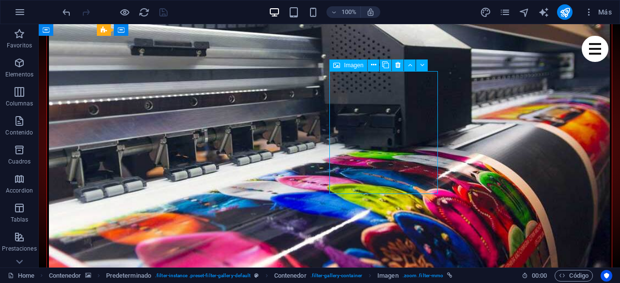
select select "%"
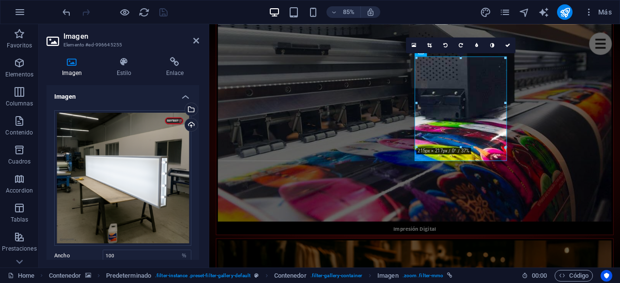
scroll to position [200, 0]
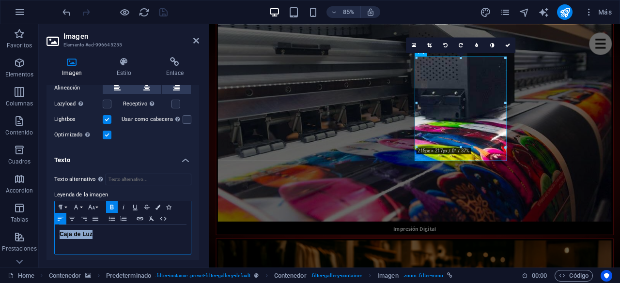
drag, startPoint x: 108, startPoint y: 232, endPoint x: 42, endPoint y: 233, distance: 66.3
click at [42, 233] on div "Imagen Estilo Enlace Imagen Arrastra archivos aquí, haz clic para escoger archi…" at bounding box center [123, 158] width 168 height 218
click at [97, 207] on button "Font Size" at bounding box center [93, 207] width 15 height 12
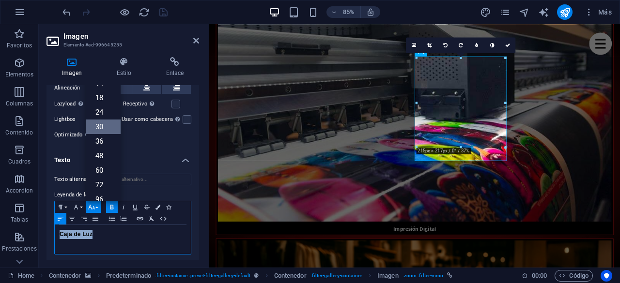
scroll to position [20, 0]
click at [101, 125] on link "14" at bounding box center [103, 131] width 35 height 15
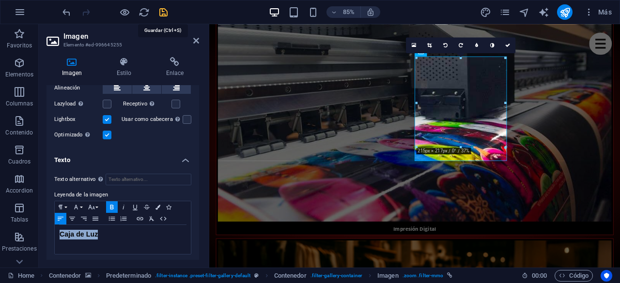
click at [168, 12] on icon "save" at bounding box center [163, 12] width 11 height 11
checkbox input "false"
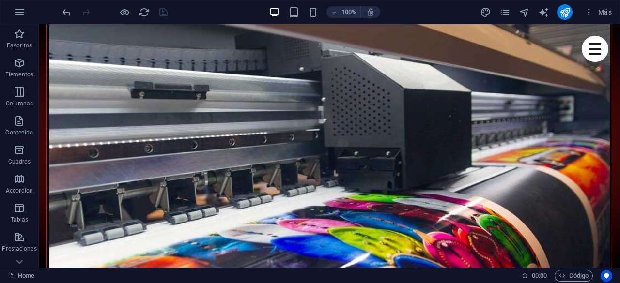
scroll to position [1550, 0]
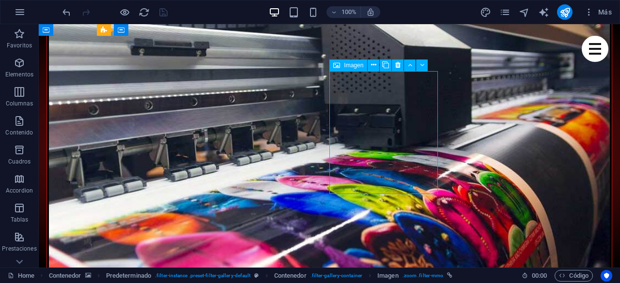
select select "%"
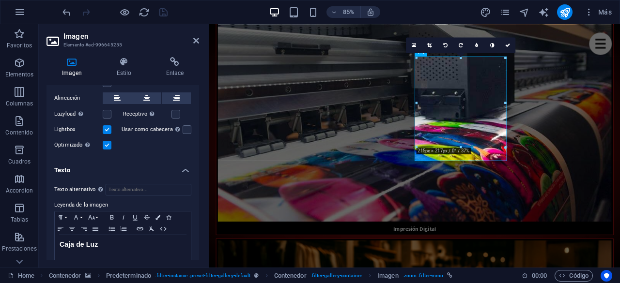
scroll to position [200, 0]
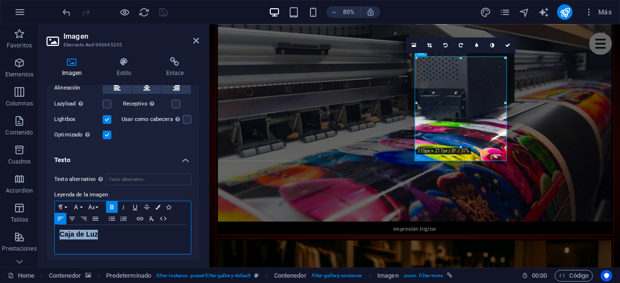
drag, startPoint x: 105, startPoint y: 234, endPoint x: 46, endPoint y: 238, distance: 58.7
click at [46, 238] on div "Imagen Estilo Enlace Imagen Arrastra archivos aquí, haz clic para escoger archi…" at bounding box center [123, 158] width 168 height 218
click at [97, 204] on button "Font Size" at bounding box center [93, 207] width 15 height 12
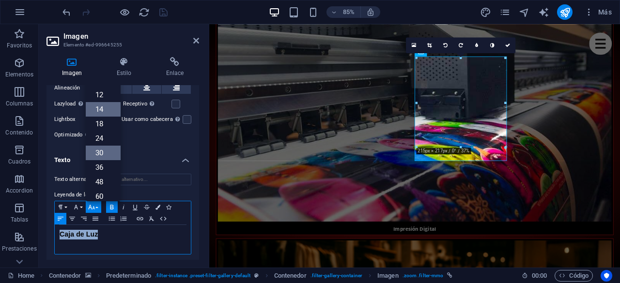
scroll to position [29, 0]
click at [101, 133] on link "18" at bounding box center [103, 137] width 35 height 15
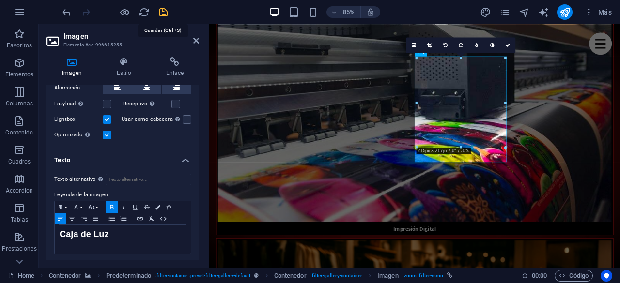
click at [166, 14] on icon "save" at bounding box center [163, 12] width 11 height 11
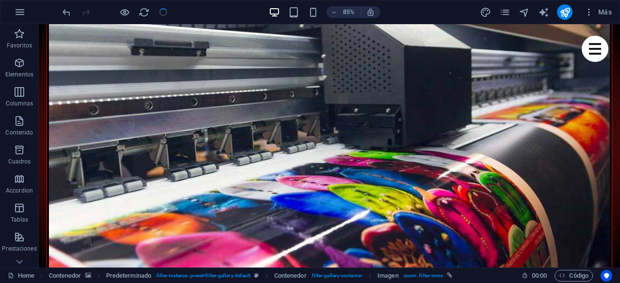
checkbox input "false"
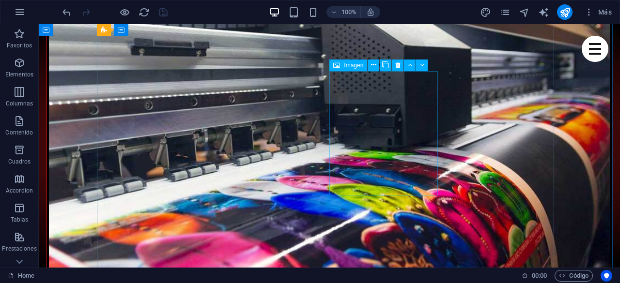
select select "%"
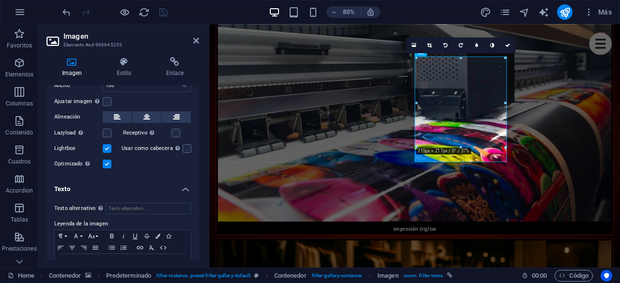
scroll to position [200, 0]
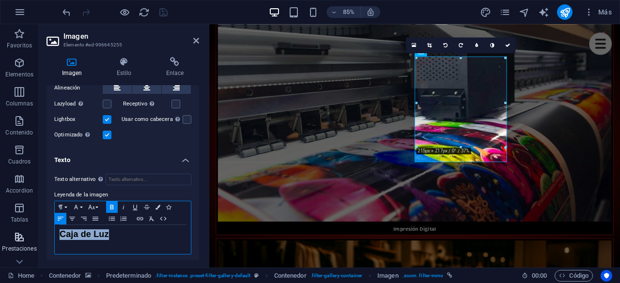
drag, startPoint x: 123, startPoint y: 229, endPoint x: 31, endPoint y: 230, distance: 92.0
click at [31, 230] on section "Favoritos Elementos Columnas Contenido Cuadros Accordion Tablas Prestaciones Im…" at bounding box center [310, 146] width 620 height 244
click at [129, 245] on div "Caja de Luz" at bounding box center [123, 239] width 136 height 29
drag, startPoint x: 122, startPoint y: 232, endPoint x: 59, endPoint y: 230, distance: 62.5
click at [60, 230] on p "Caja de Luz" at bounding box center [123, 235] width 126 height 10
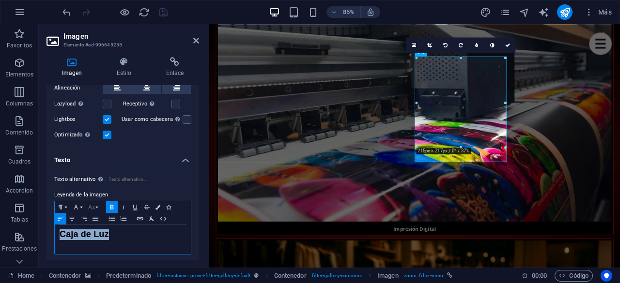
click at [99, 206] on button "Font Size" at bounding box center [93, 207] width 15 height 12
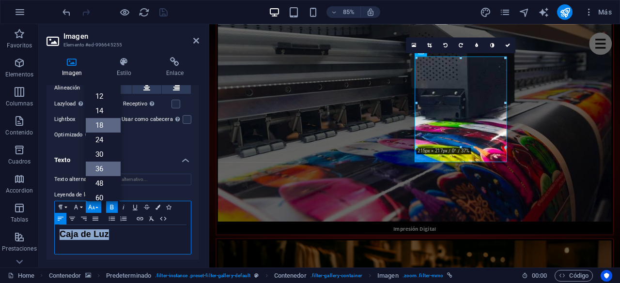
scroll to position [29, 0]
click at [107, 116] on link "14" at bounding box center [103, 123] width 35 height 15
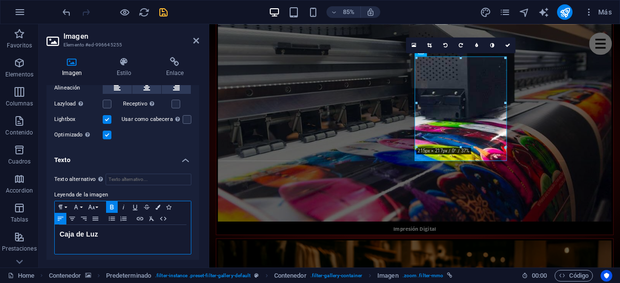
click at [108, 237] on div "Caja de Luz" at bounding box center [123, 239] width 136 height 29
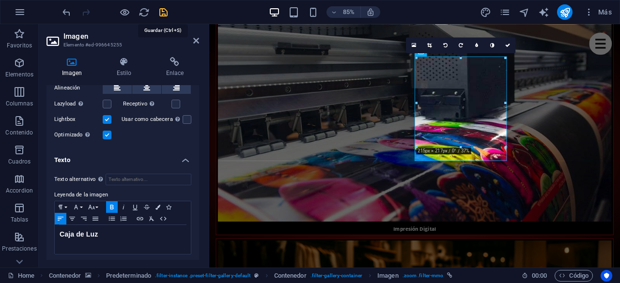
click at [166, 11] on icon "save" at bounding box center [163, 12] width 11 height 11
checkbox input "false"
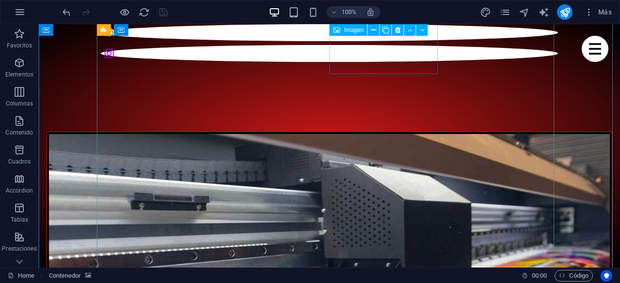
scroll to position [1259, 0]
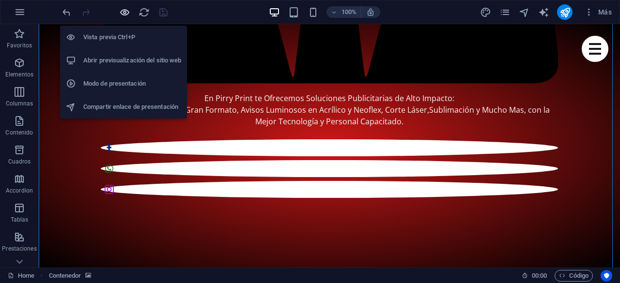
click at [126, 9] on icon "button" at bounding box center [124, 12] width 11 height 11
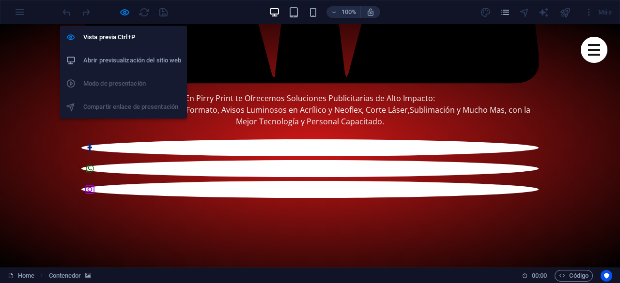
click at [149, 65] on h6 "Abrir previsualización del sitio web" at bounding box center [132, 61] width 98 height 12
